Goal: Information Seeking & Learning: Learn about a topic

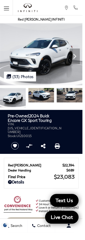
click at [76, 59] on icon "Next" at bounding box center [77, 58] width 11 height 11
click at [76, 61] on icon "Next" at bounding box center [77, 58] width 11 height 11
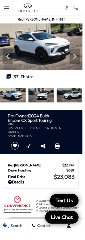
click at [9, 59] on icon "Previous" at bounding box center [8, 58] width 11 height 11
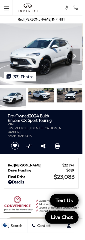
click at [80, 56] on icon "Next" at bounding box center [77, 58] width 11 height 11
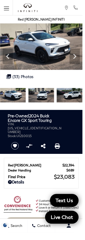
click at [80, 58] on icon "Next" at bounding box center [77, 58] width 11 height 11
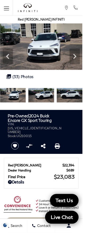
click at [77, 55] on icon "Next" at bounding box center [77, 58] width 11 height 11
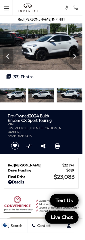
click at [78, 58] on icon "Next" at bounding box center [77, 57] width 3 height 5
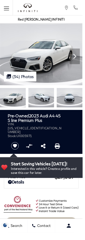
click at [75, 58] on icon "Next" at bounding box center [77, 58] width 11 height 11
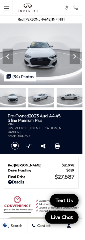
click at [74, 59] on icon "Next" at bounding box center [77, 58] width 11 height 11
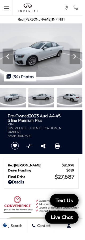
click at [76, 59] on icon "Next" at bounding box center [77, 58] width 11 height 11
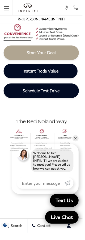
scroll to position [149, 0]
